Goal: Check status: Check status

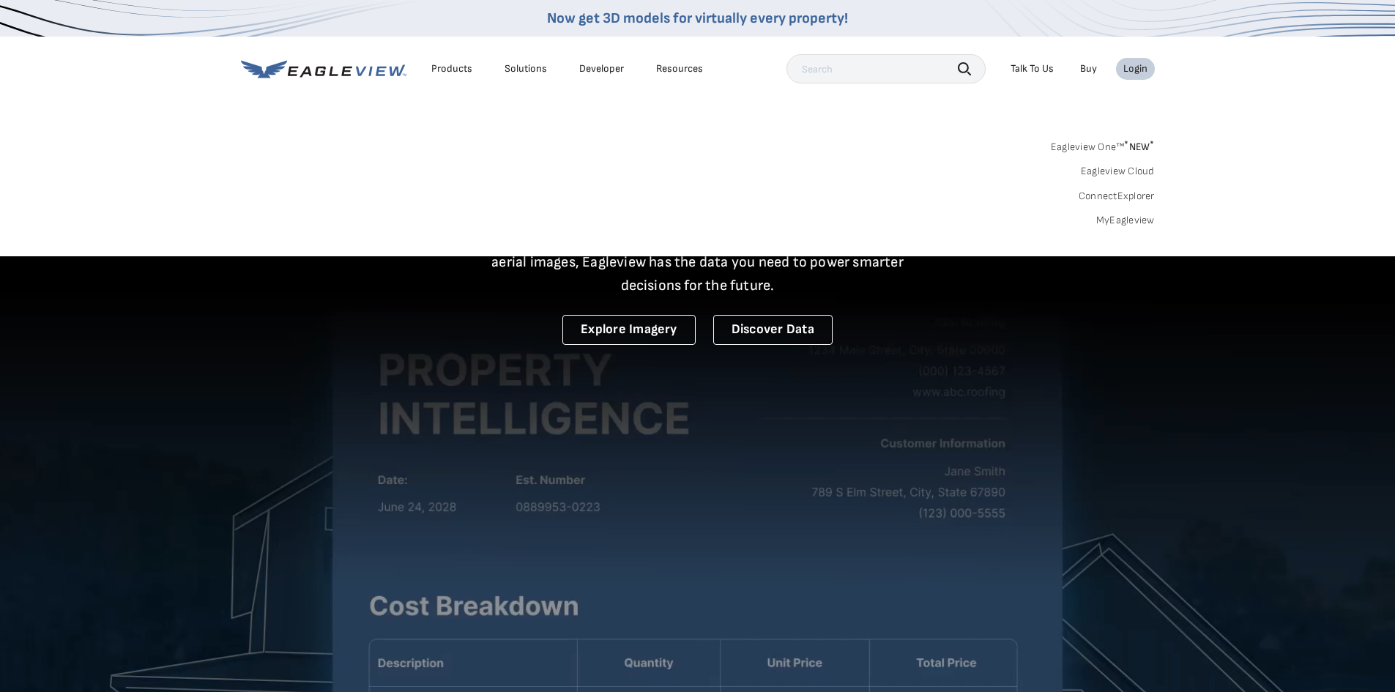
click at [1118, 225] on link "MyEagleview" at bounding box center [1125, 220] width 59 height 13
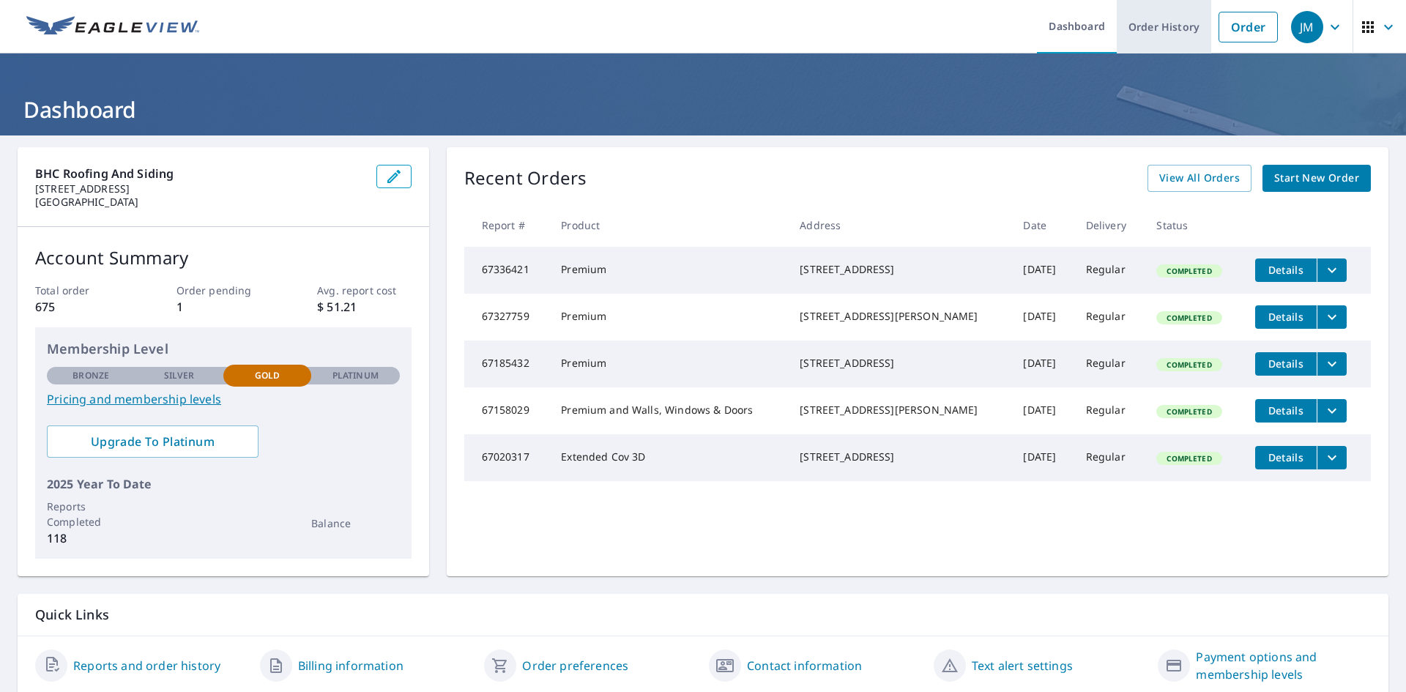
click at [1140, 31] on link "Order History" at bounding box center [1163, 26] width 94 height 53
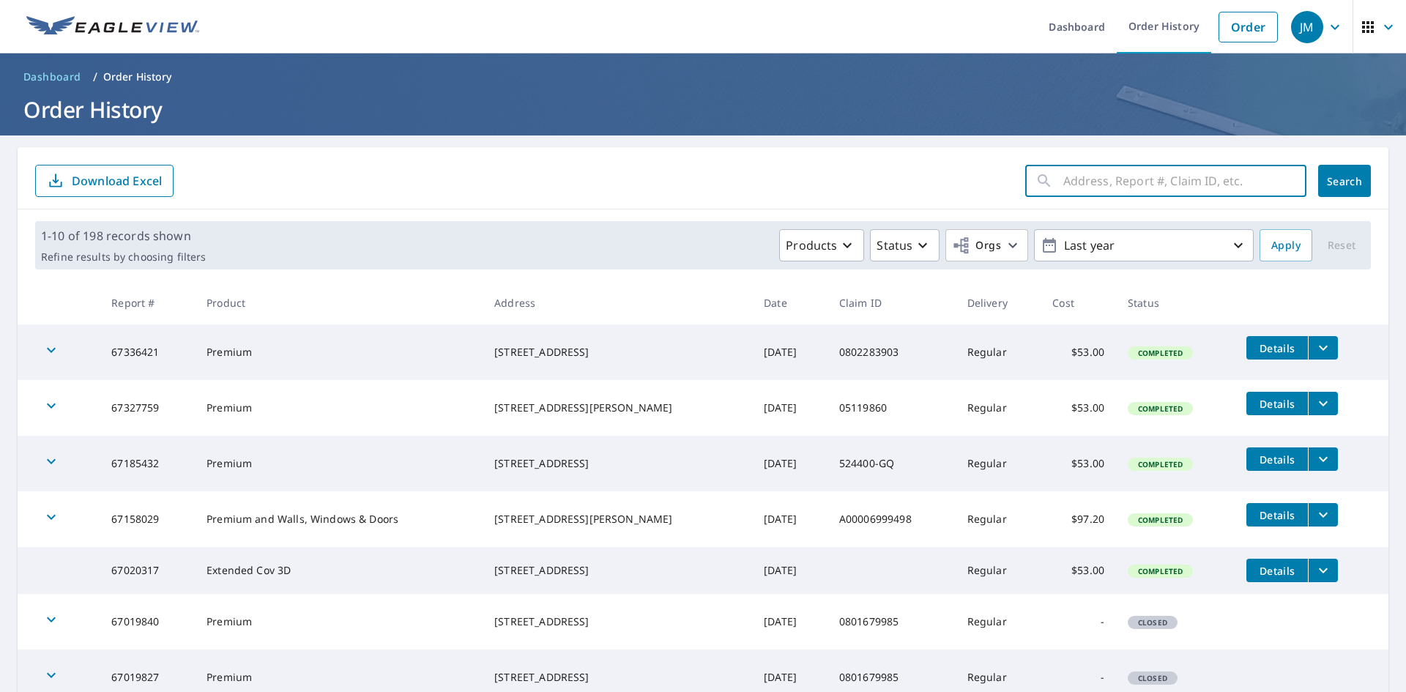
click at [1122, 174] on input "text" at bounding box center [1184, 180] width 243 height 41
type input "4301 [GEOGRAPHIC_DATA]"
click at [1329, 178] on span "Search" at bounding box center [1343, 181] width 29 height 14
